Goal: Information Seeking & Learning: Learn about a topic

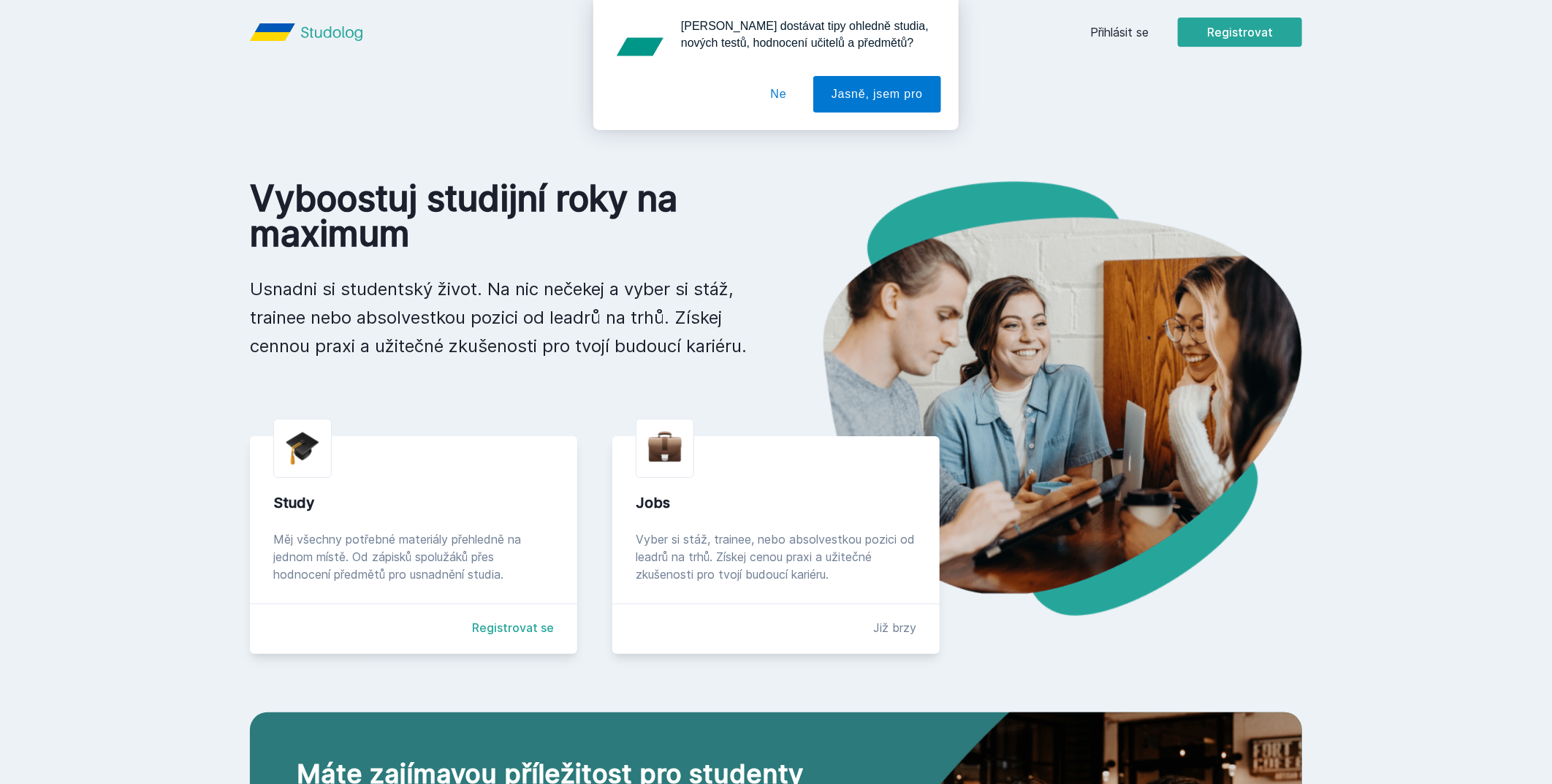
click at [1141, 30] on div "[PERSON_NAME] dostávat tipy ohledně studia, nových testů, hodnocení učitelů a p…" at bounding box center [776, 65] width 1552 height 130
click at [781, 93] on button "Ne" at bounding box center [779, 93] width 53 height 36
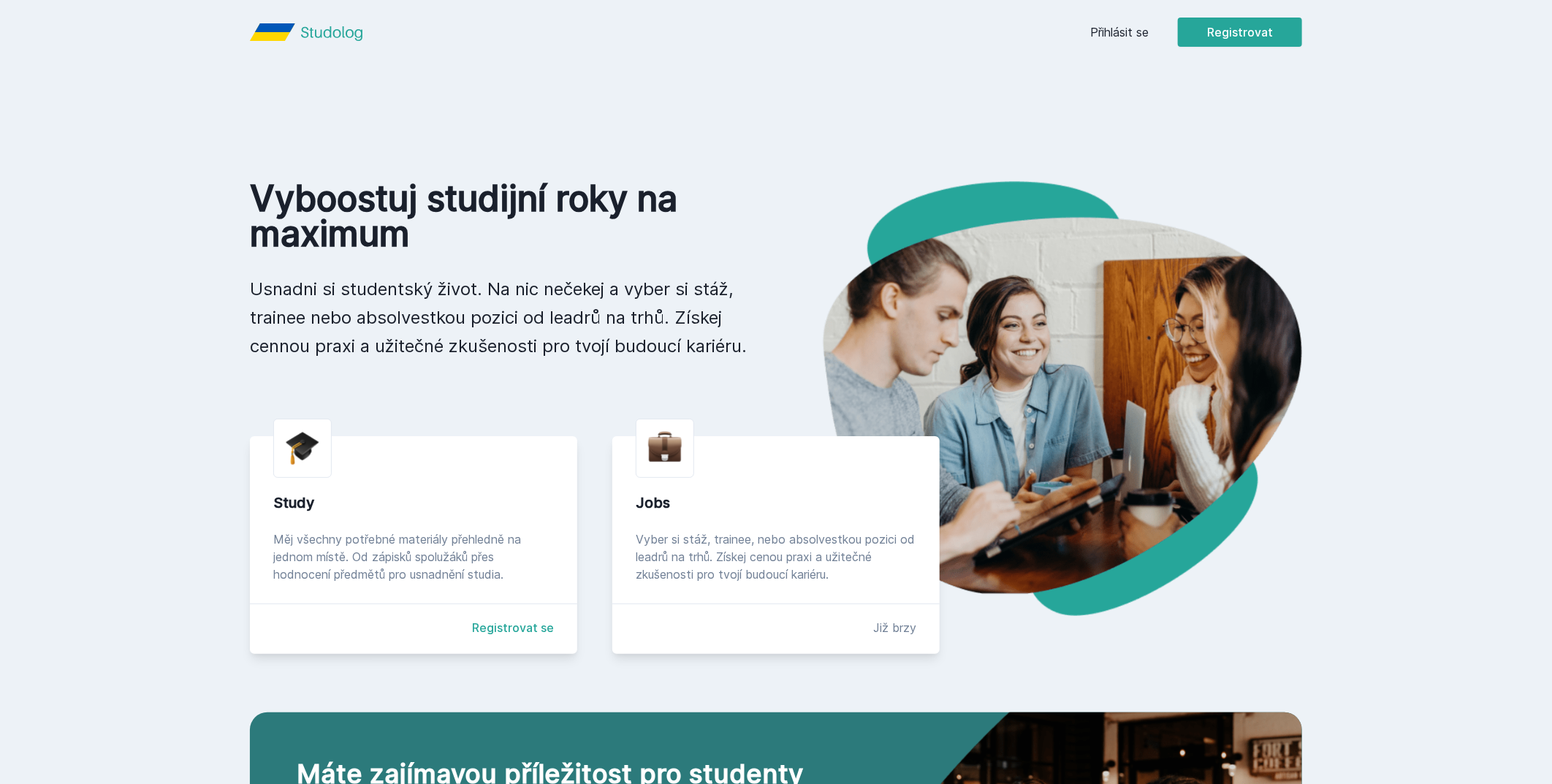
drag, startPoint x: 1141, startPoint y: 44, endPoint x: 1134, endPoint y: 34, distance: 12.2
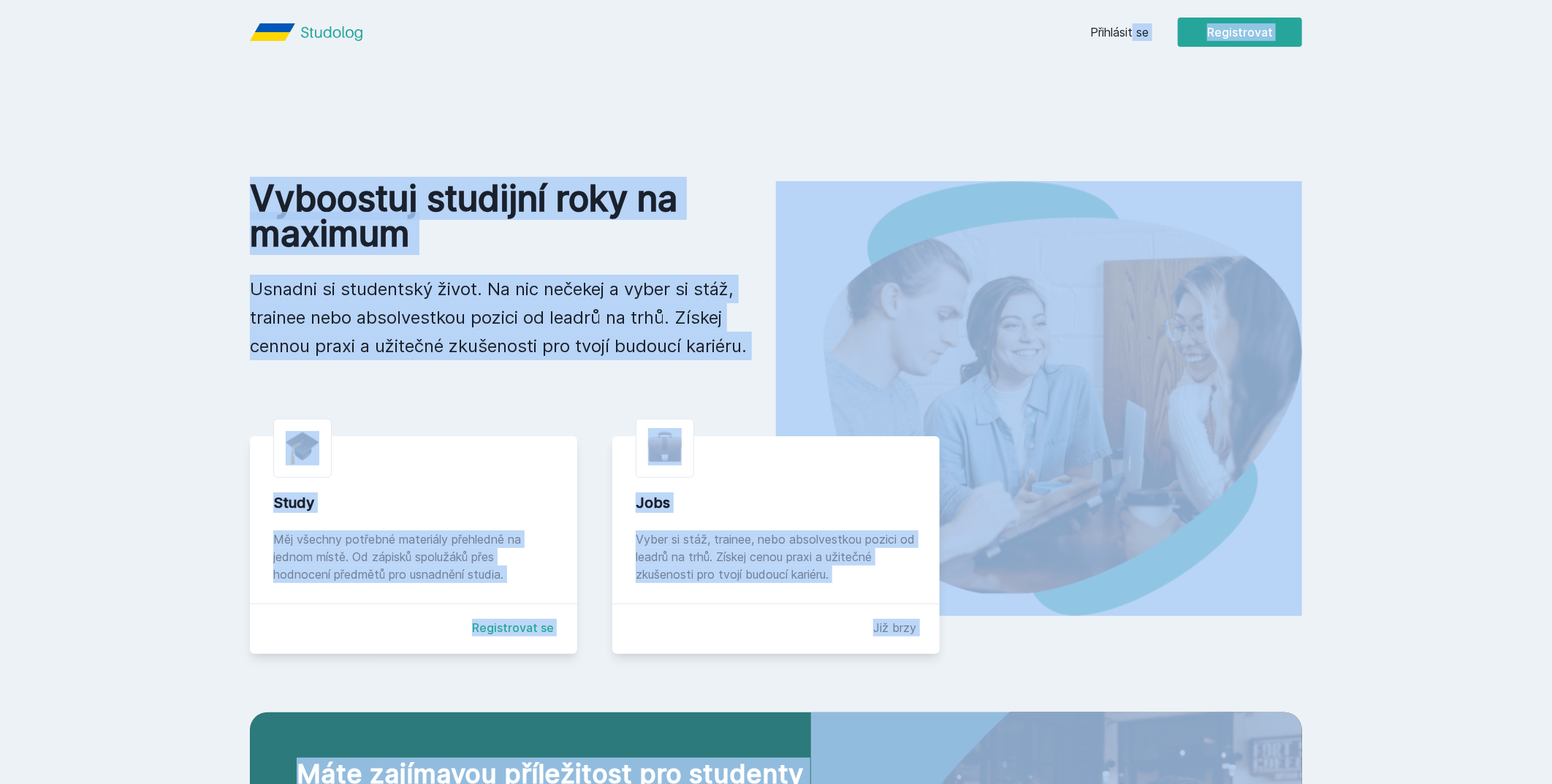
click at [1129, 27] on link "Přihlásit se" at bounding box center [1120, 32] width 59 height 18
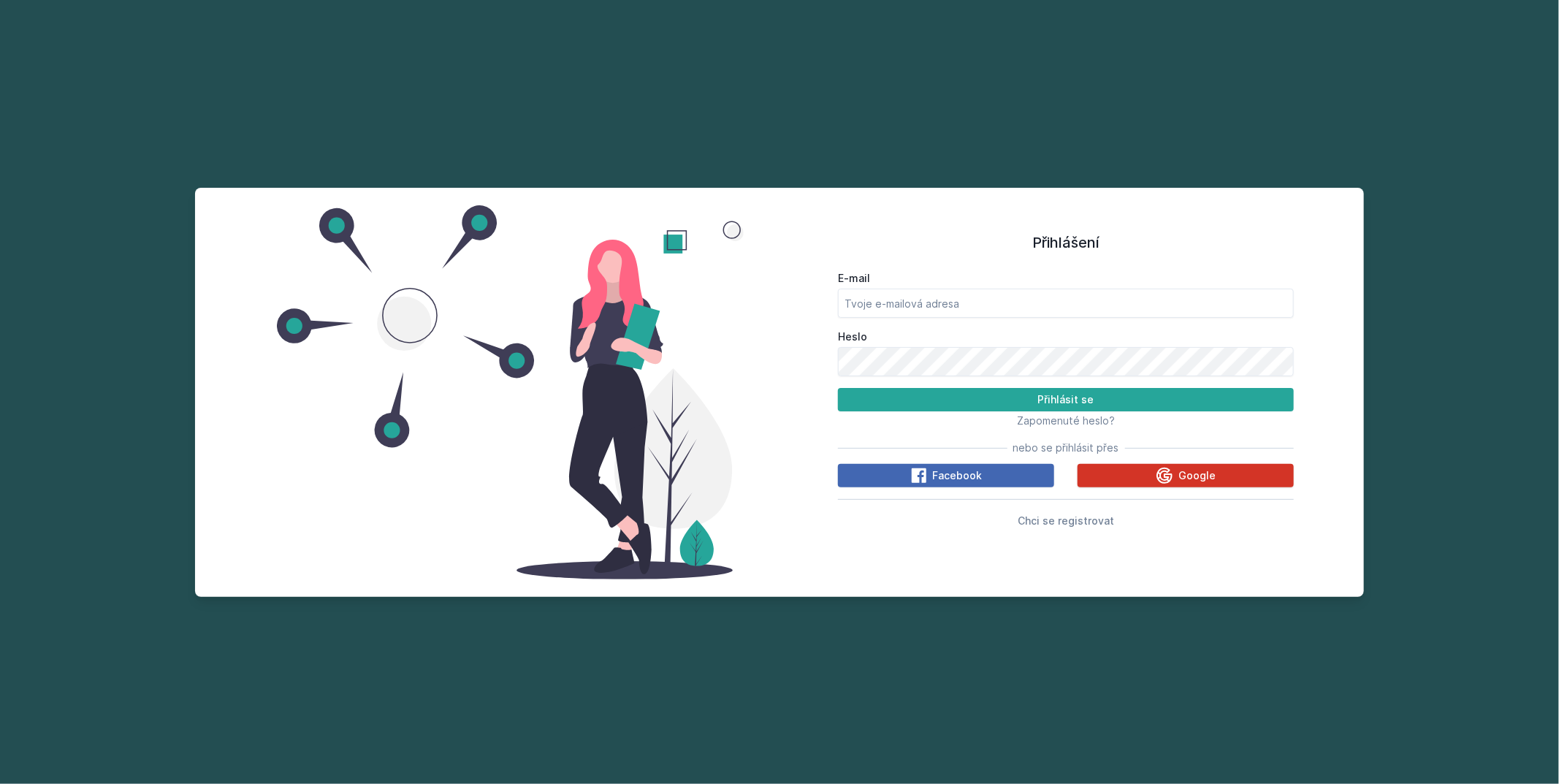
click at [1197, 480] on span "Google" at bounding box center [1197, 475] width 37 height 15
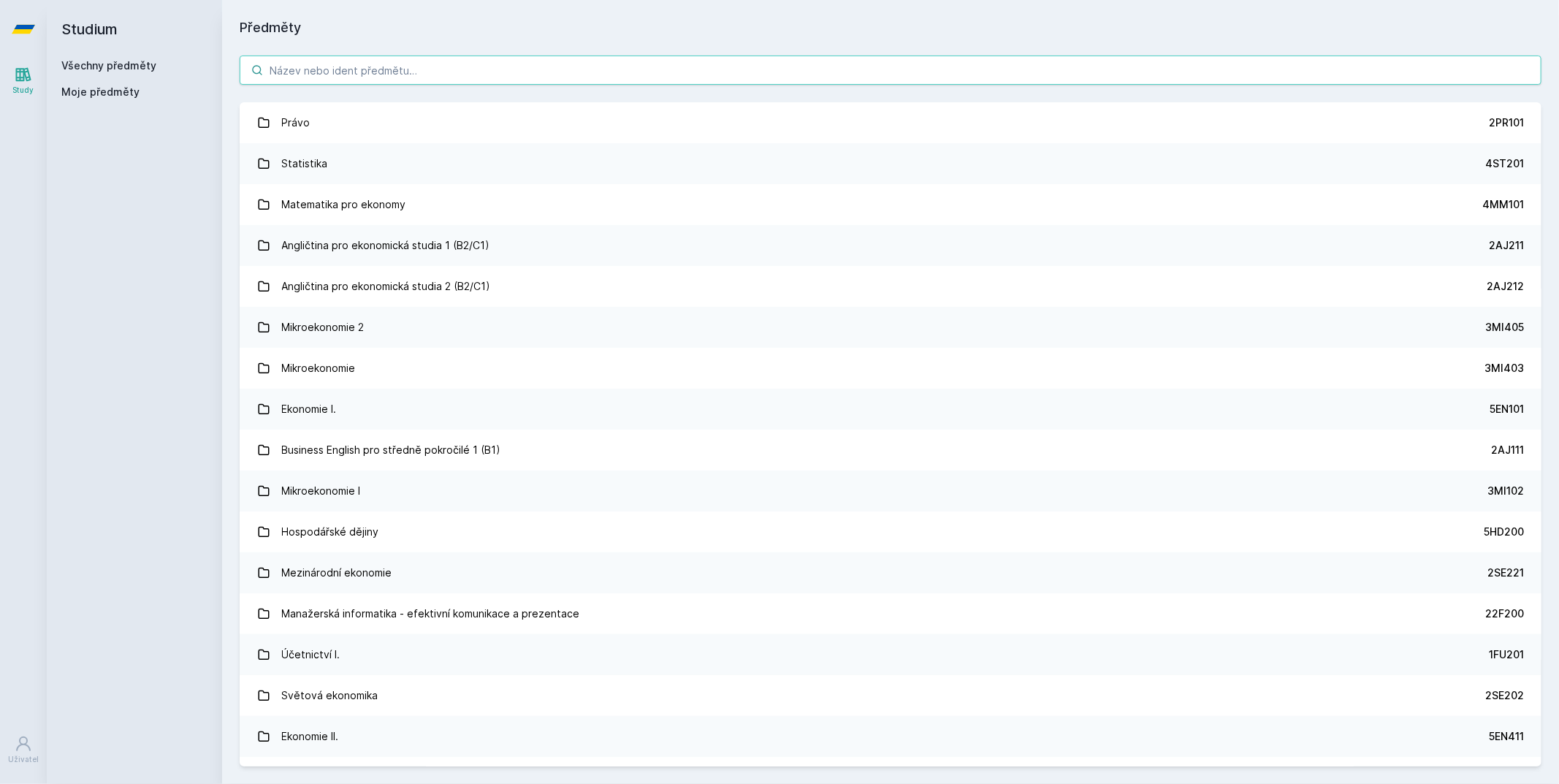
click at [384, 71] on input "search" at bounding box center [890, 71] width 1302 height 29
paste input "4IT514"
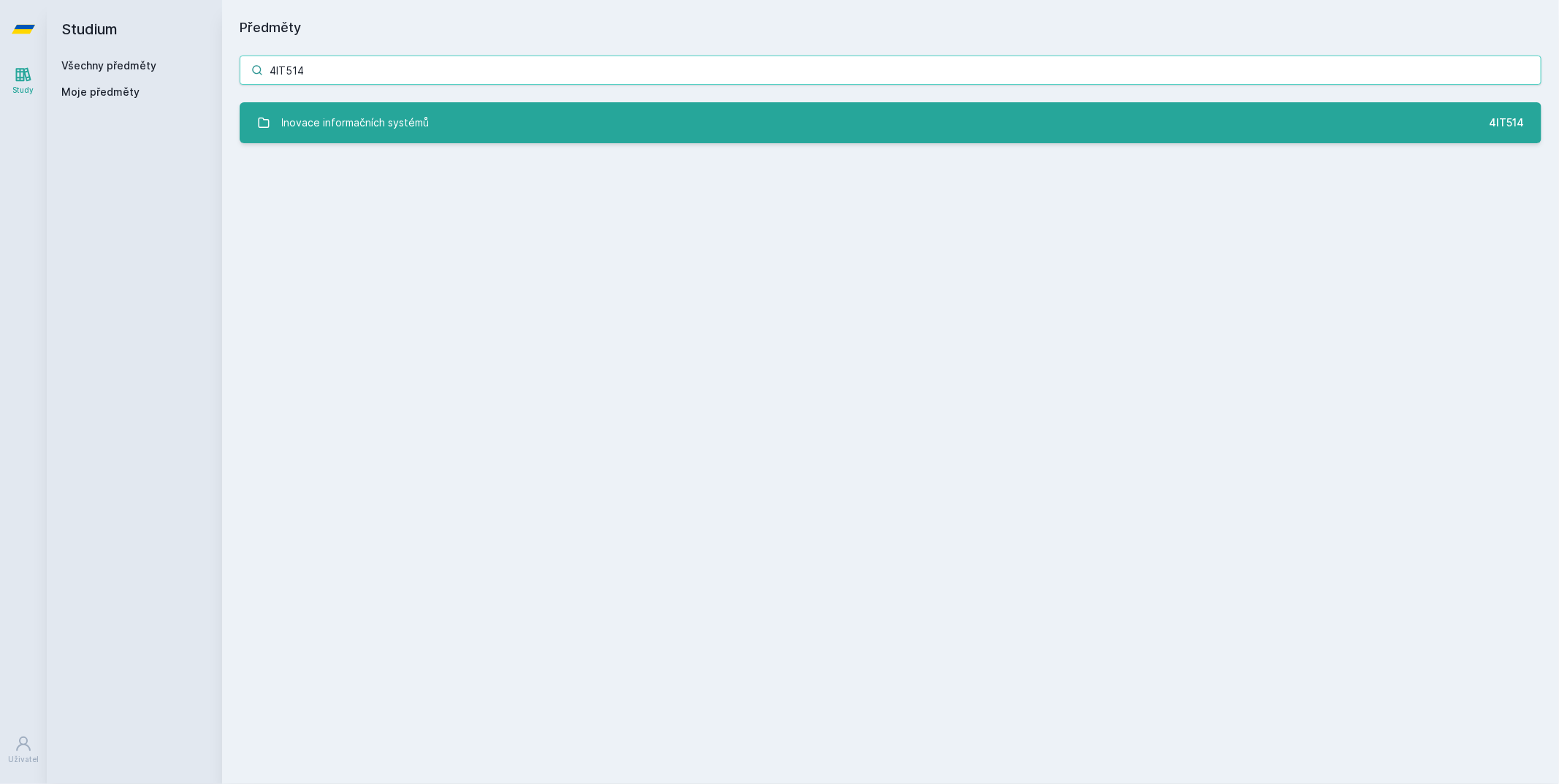
type input "4IT514"
click at [327, 128] on div "Inovace informačních systémů" at bounding box center [356, 122] width 148 height 29
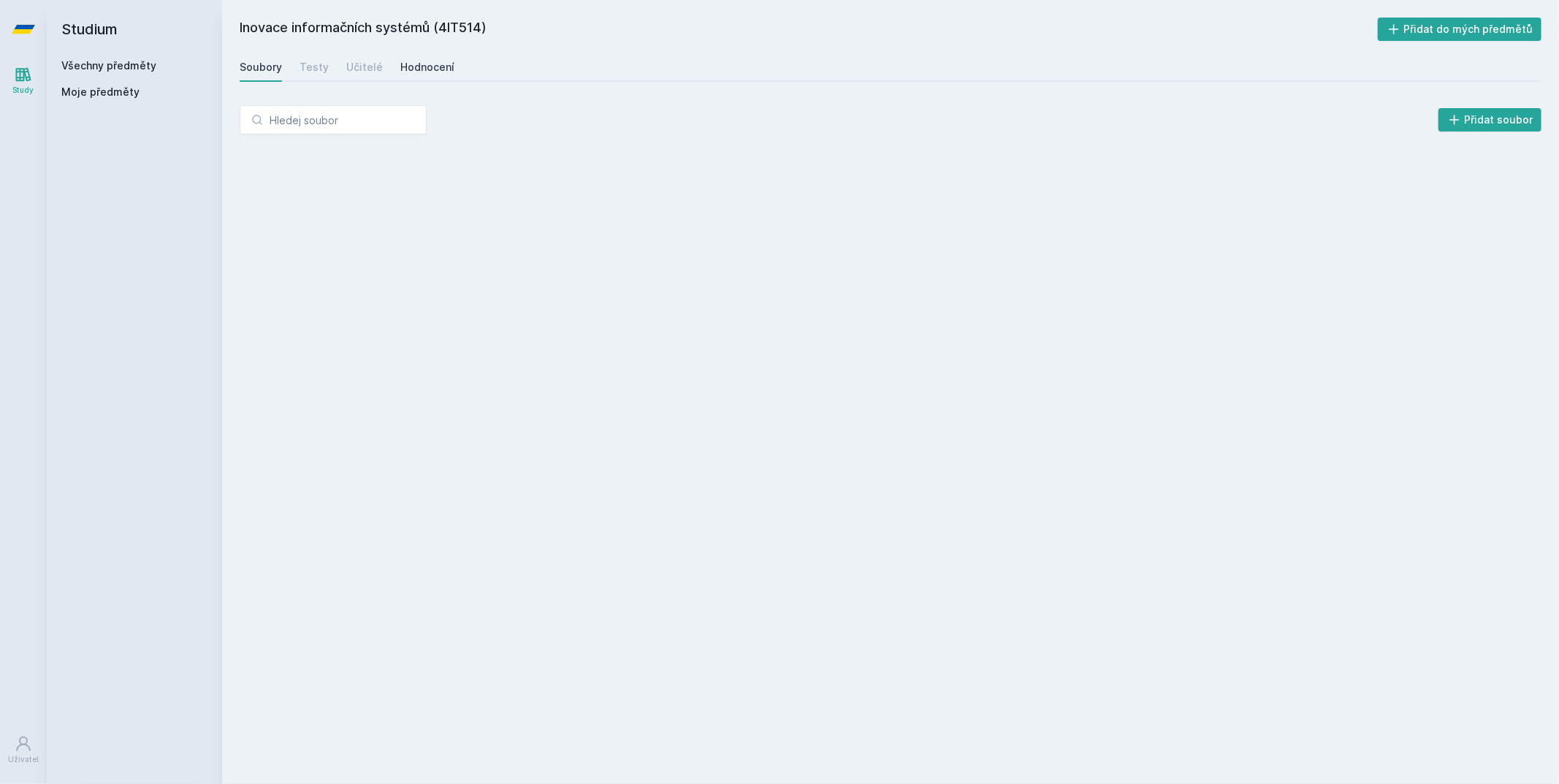
click at [406, 64] on div "Hodnocení" at bounding box center [427, 67] width 54 height 15
click at [346, 71] on div "Učitelé" at bounding box center [364, 67] width 36 height 15
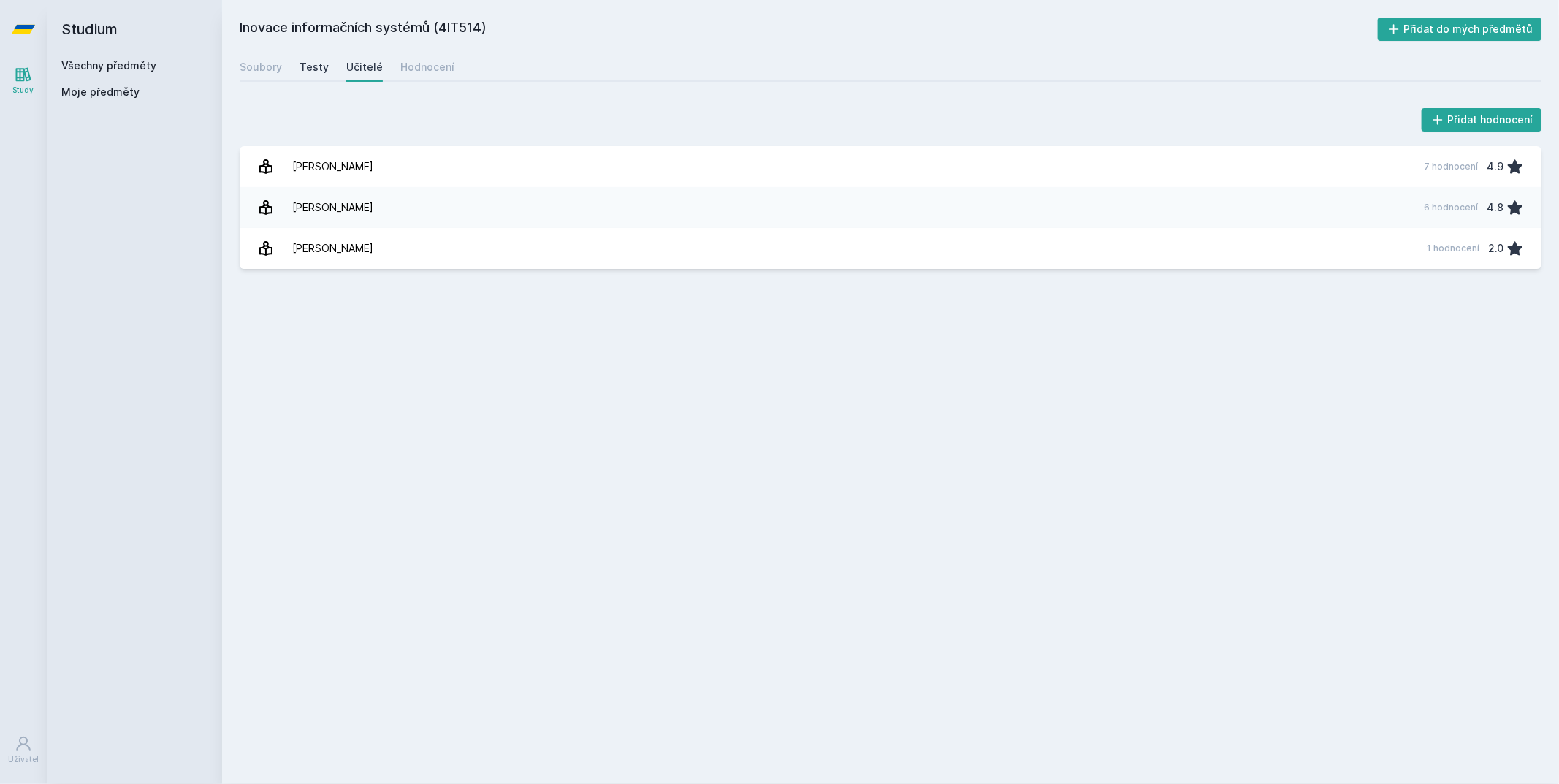
click at [306, 71] on div "Testy" at bounding box center [315, 67] width 29 height 15
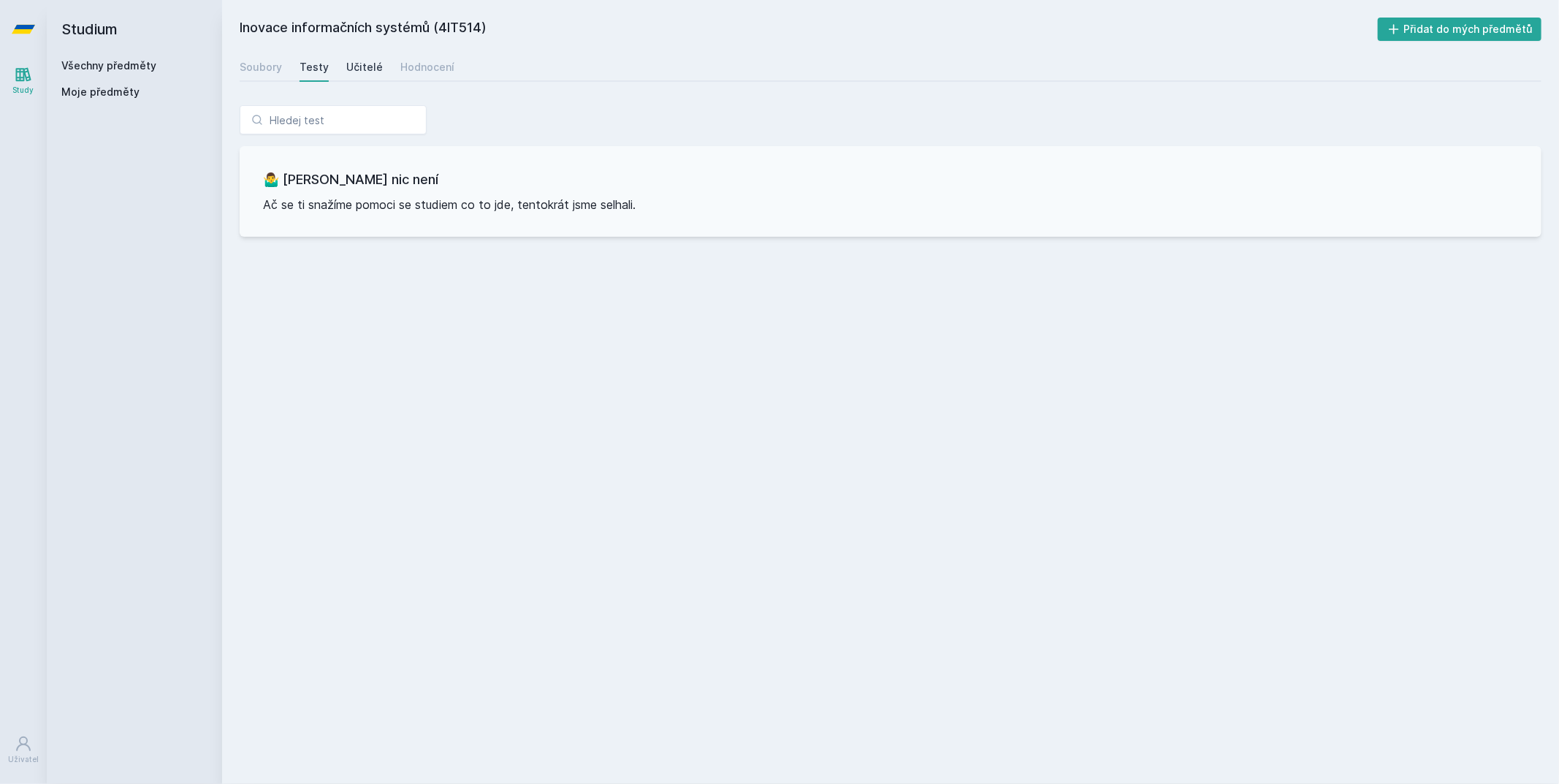
click at [348, 68] on div "Učitelé" at bounding box center [364, 67] width 36 height 15
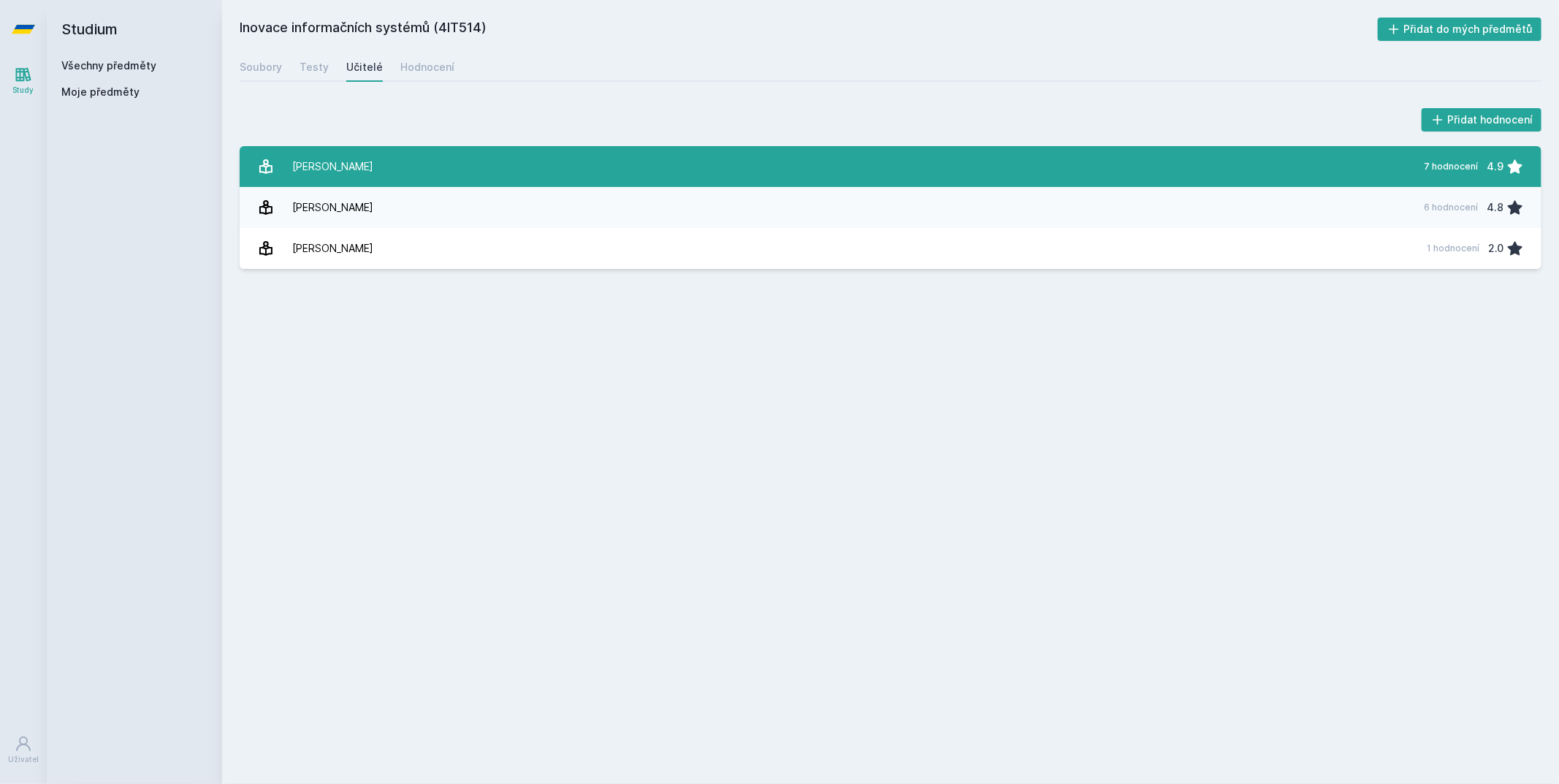
click at [342, 159] on link "[PERSON_NAME] 7 hodnocení 4.9" at bounding box center [890, 167] width 1302 height 41
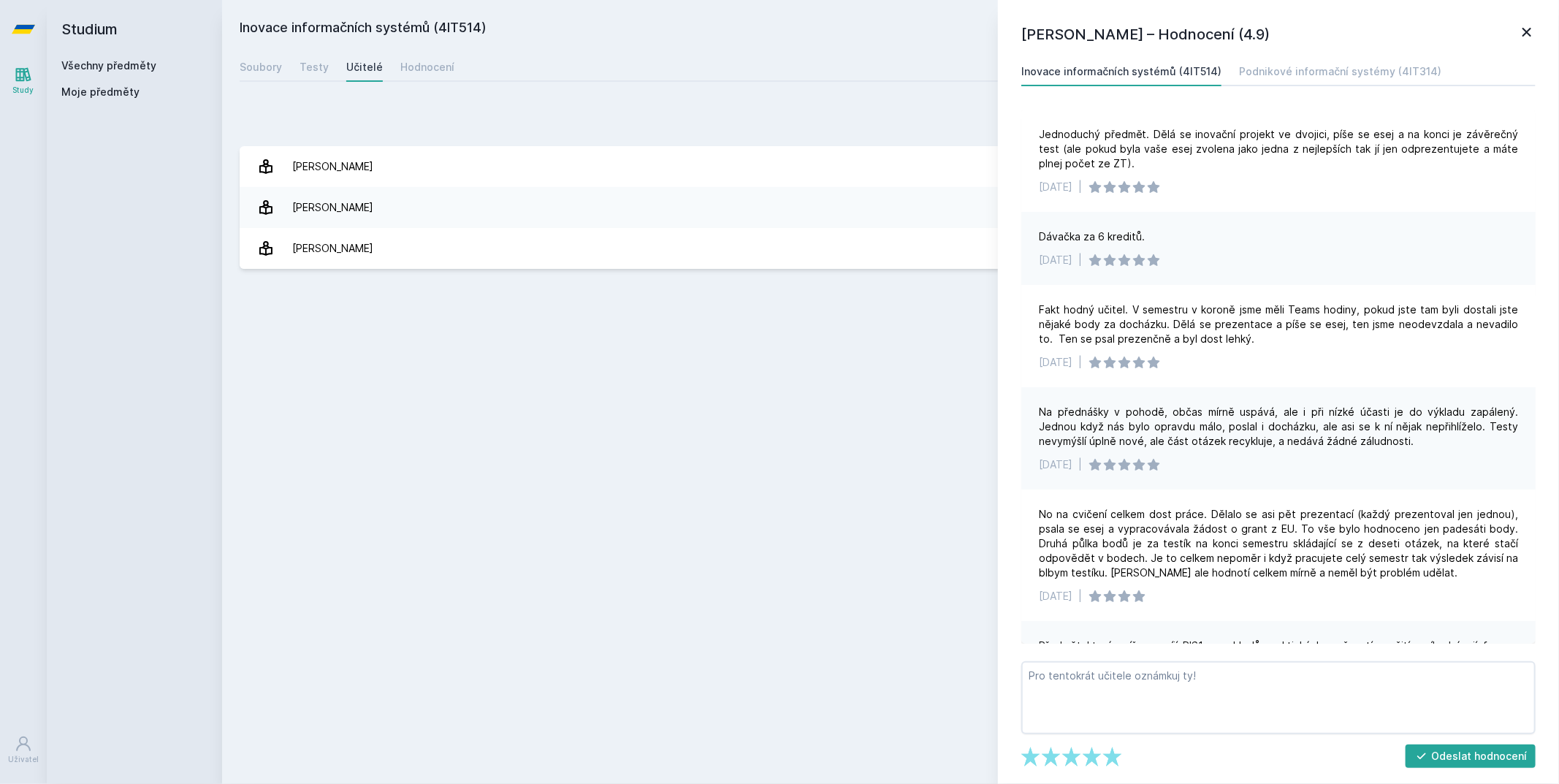
click at [1530, 30] on icon at bounding box center [1527, 32] width 18 height 18
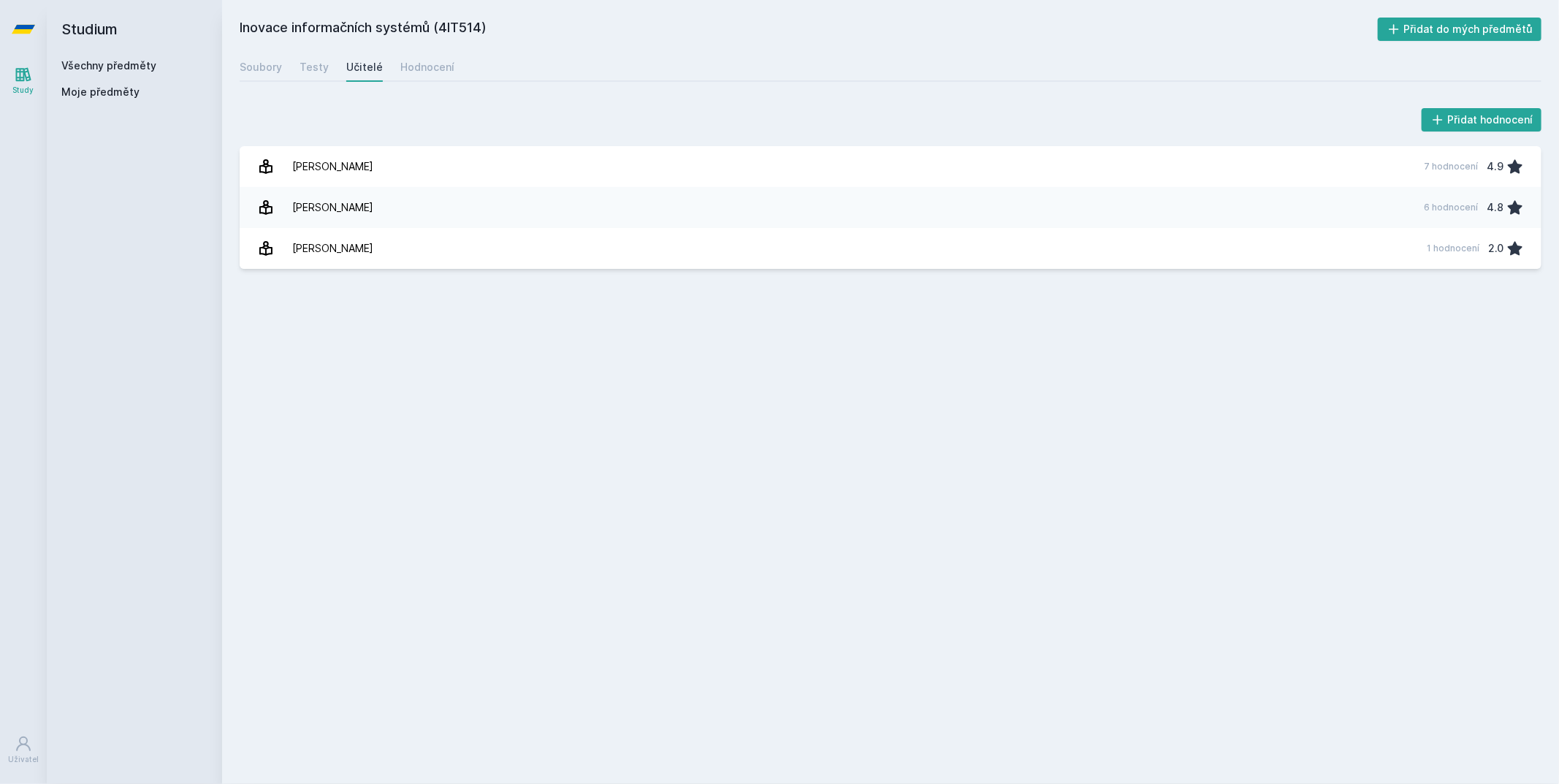
click at [98, 73] on div "Všechny předměty" at bounding box center [134, 66] width 146 height 15
click at [101, 68] on link "Všechny předměty" at bounding box center [109, 65] width 95 height 13
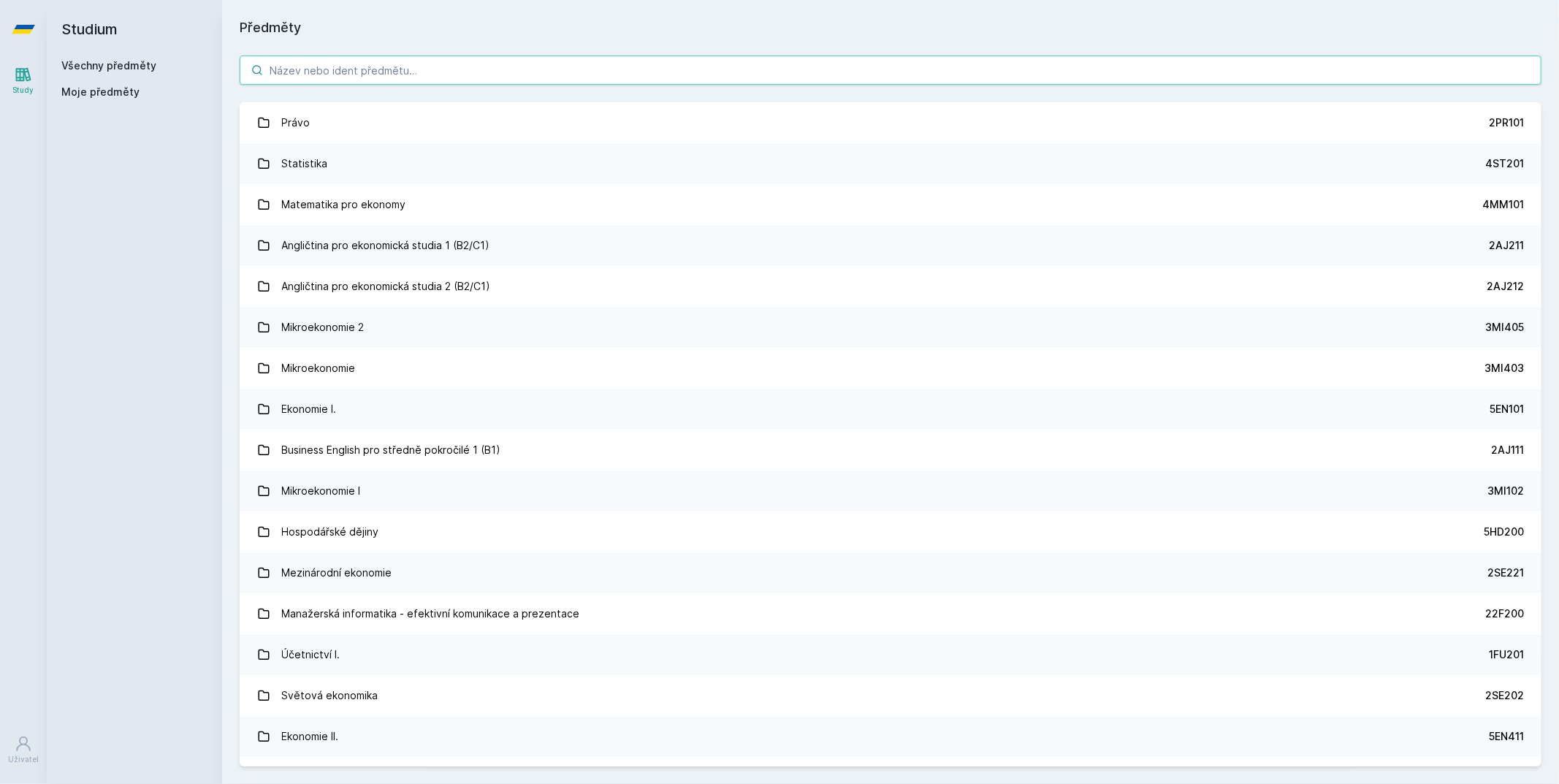
click at [367, 72] on input "search" at bounding box center [890, 71] width 1302 height 29
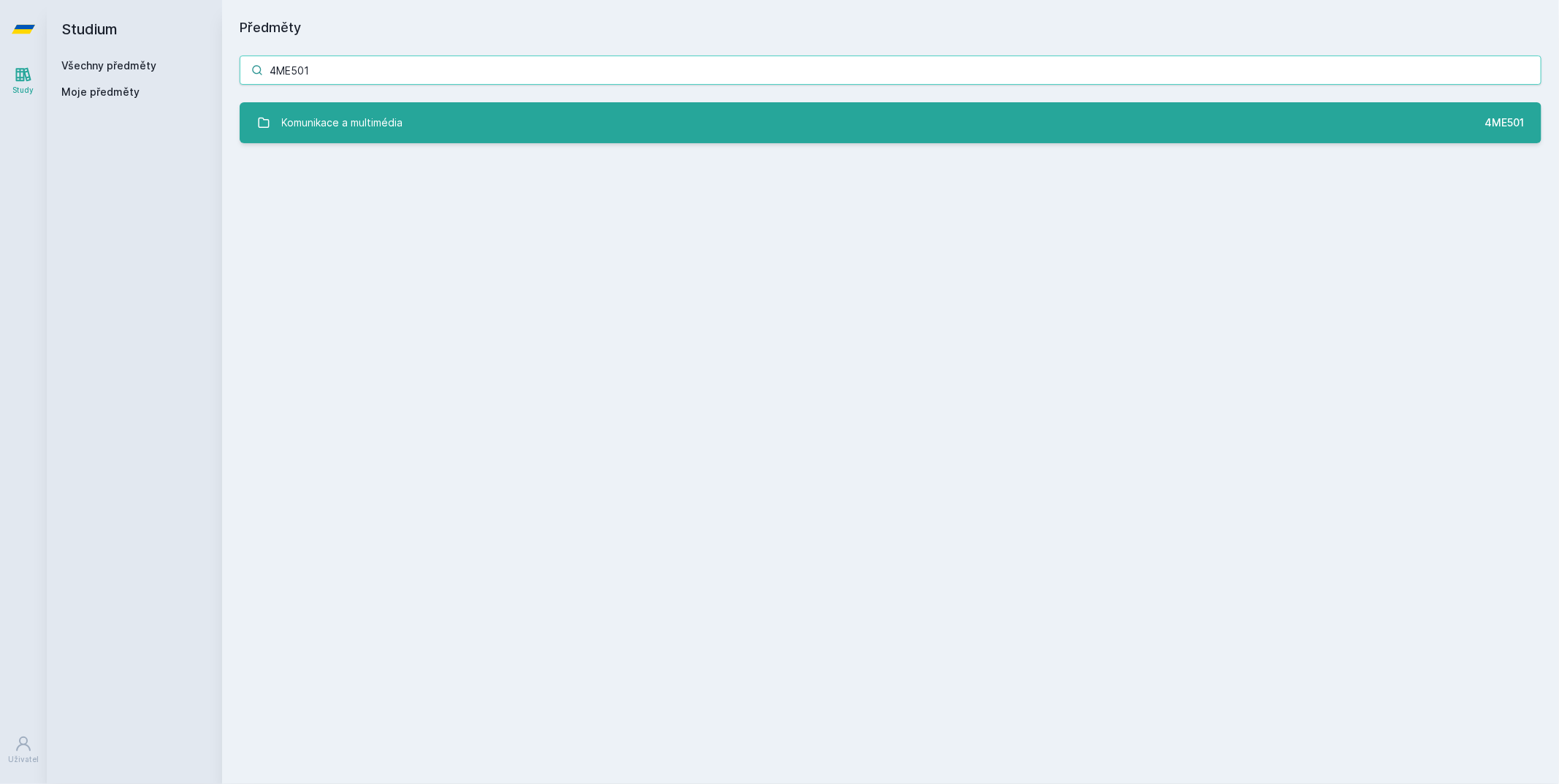
type input "4ME501"
click at [314, 139] on link "Komunikace a multimédia 4ME501" at bounding box center [890, 122] width 1302 height 41
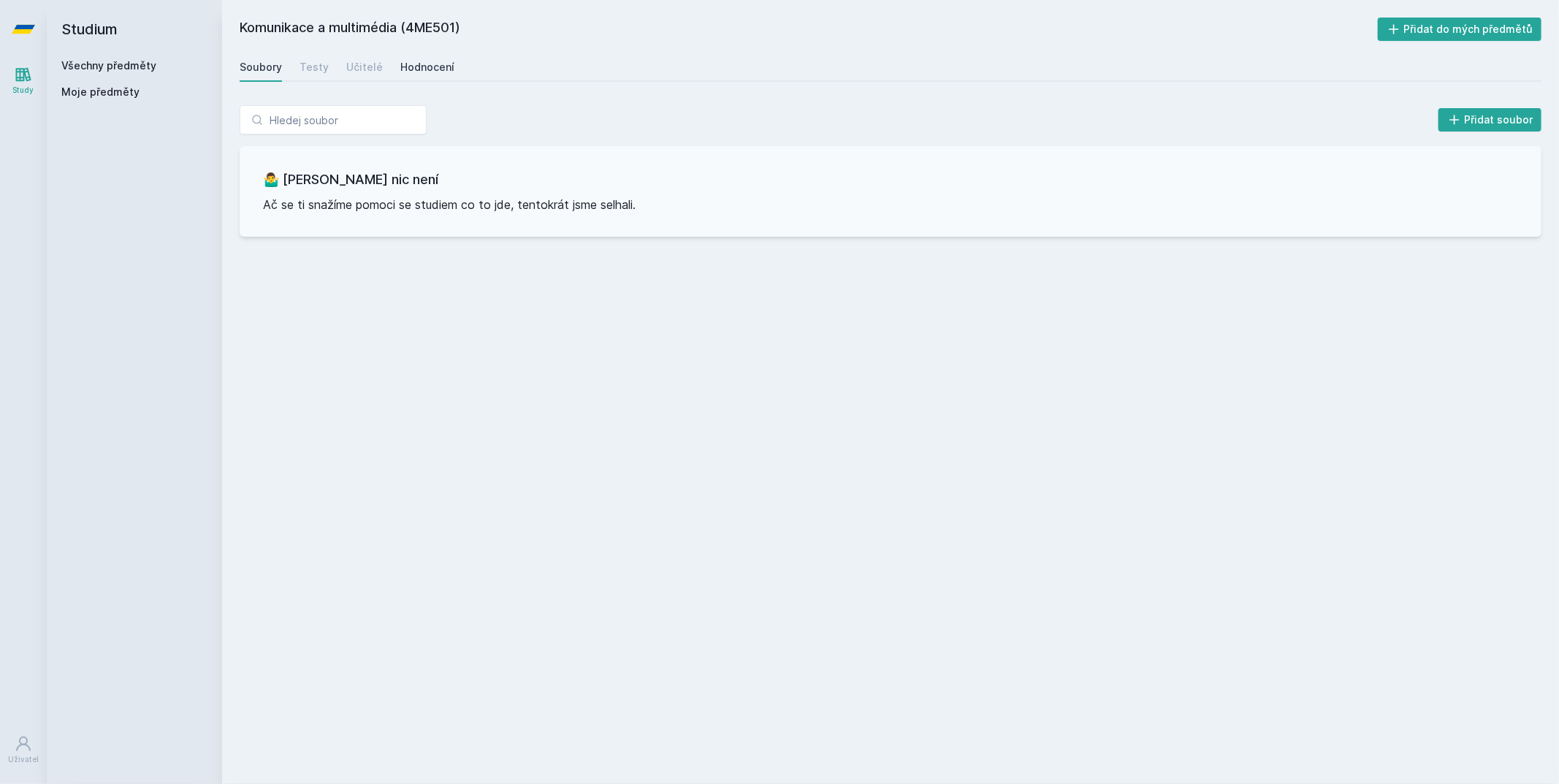
click at [401, 65] on div "Hodnocení" at bounding box center [427, 67] width 54 height 15
click at [356, 72] on div "Učitelé" at bounding box center [364, 67] width 36 height 15
click at [316, 71] on div "Testy" at bounding box center [315, 67] width 29 height 15
click at [245, 72] on div "Soubory" at bounding box center [260, 67] width 42 height 15
drag, startPoint x: 470, startPoint y: 28, endPoint x: 227, endPoint y: 18, distance: 243.2
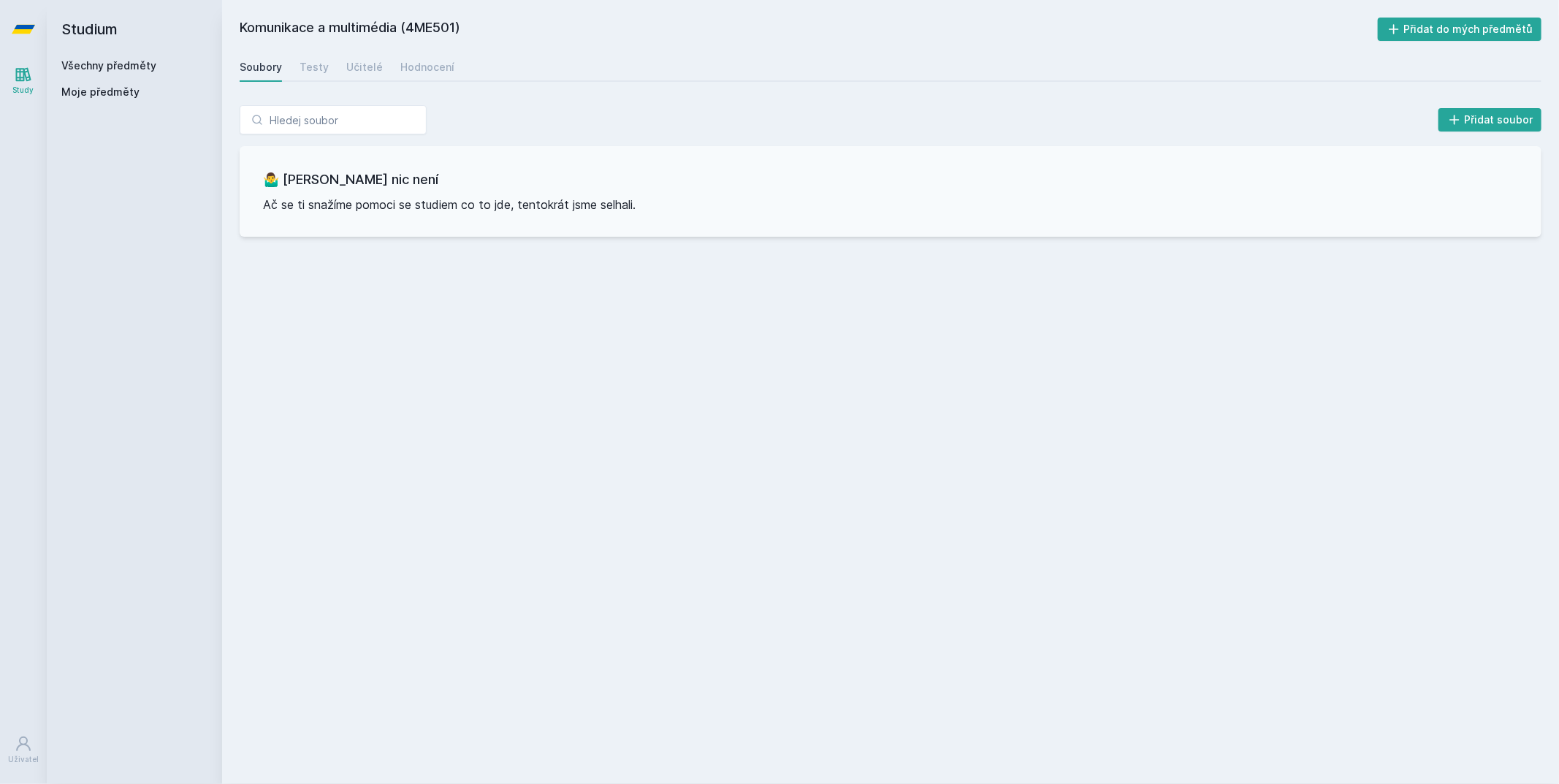
click at [227, 18] on div "Komunikace a multimédia (4ME501) Přidat do mých předmětů [GEOGRAPHIC_DATA] Test…" at bounding box center [891, 392] width 1337 height 784
copy h2 "Komunikace a multimédia (4ME501)"
